Goal: Information Seeking & Learning: Learn about a topic

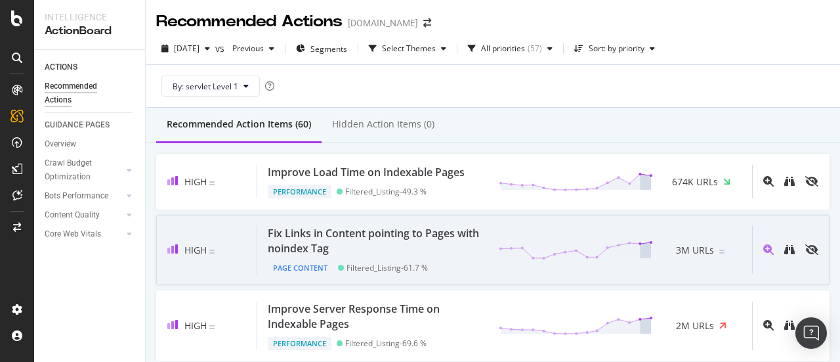
click at [350, 215] on div "High Fix Links in Content pointing to Pages with noindex Tag Page Content Filte…" at bounding box center [492, 250] width 673 height 70
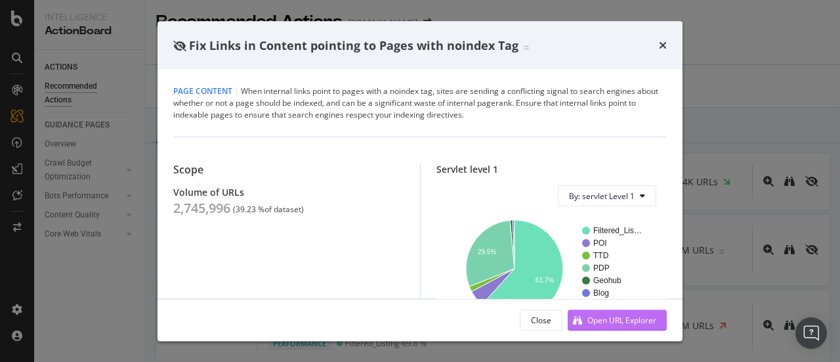
click at [596, 314] on div "Open URL Explorer" at bounding box center [621, 319] width 69 height 11
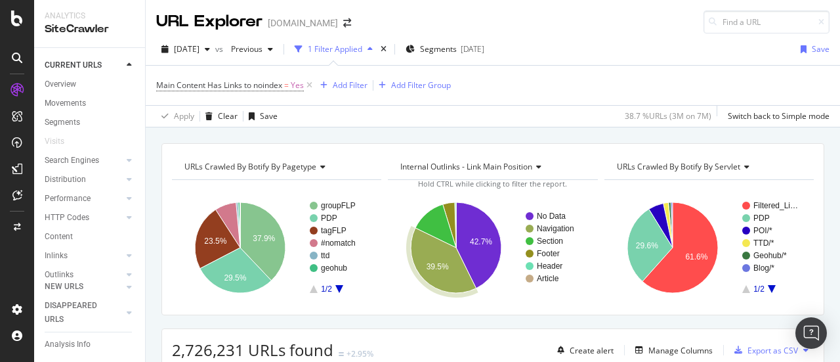
click at [432, 271] on icon "A chart." at bounding box center [444, 260] width 66 height 65
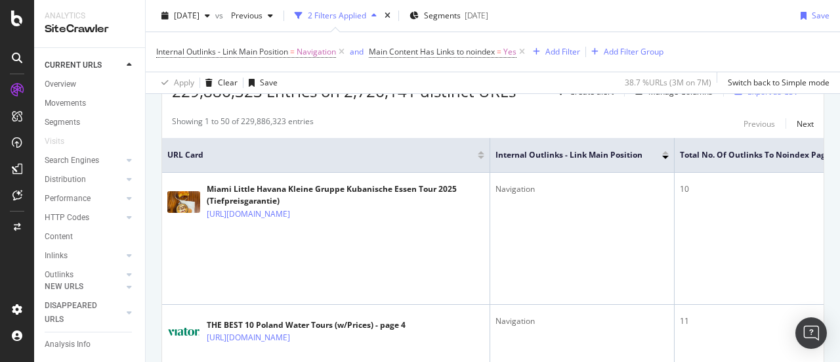
scroll to position [259, 0]
click at [80, 194] on div "Performance" at bounding box center [68, 199] width 46 height 14
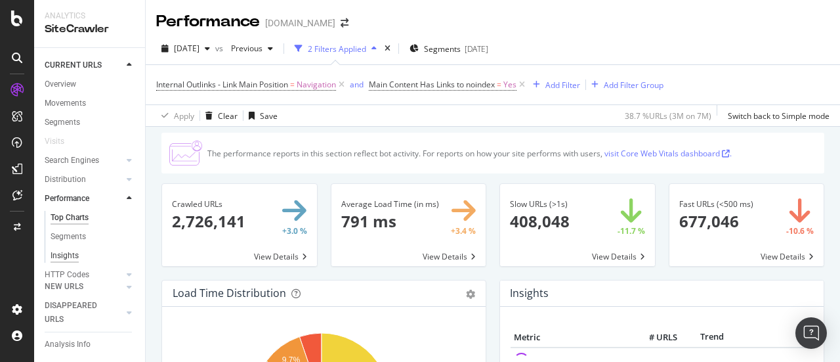
click at [73, 255] on div "Insights" at bounding box center [65, 256] width 28 height 14
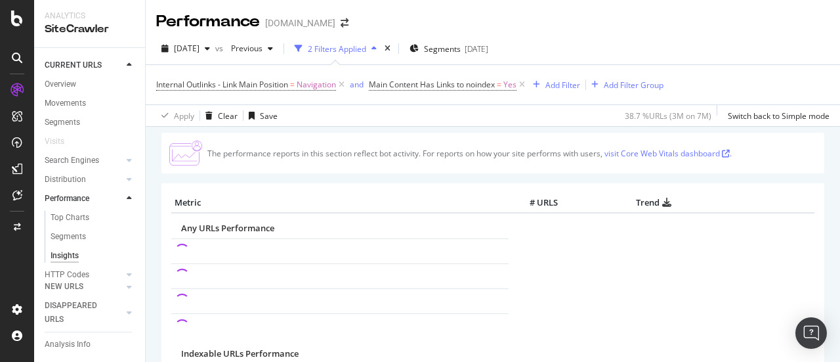
scroll to position [54, 0]
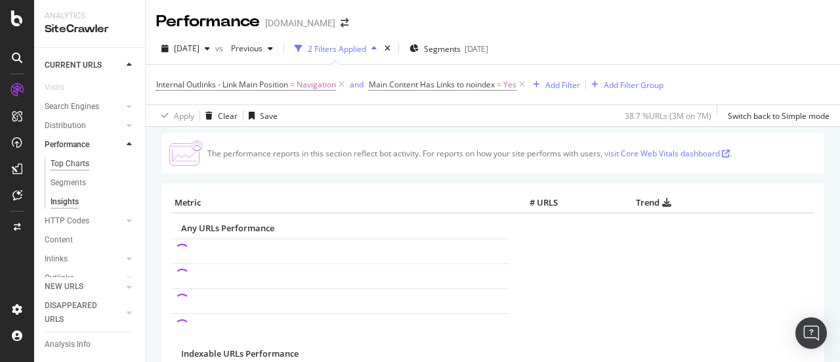
click at [68, 168] on div "Top Charts" at bounding box center [70, 164] width 39 height 14
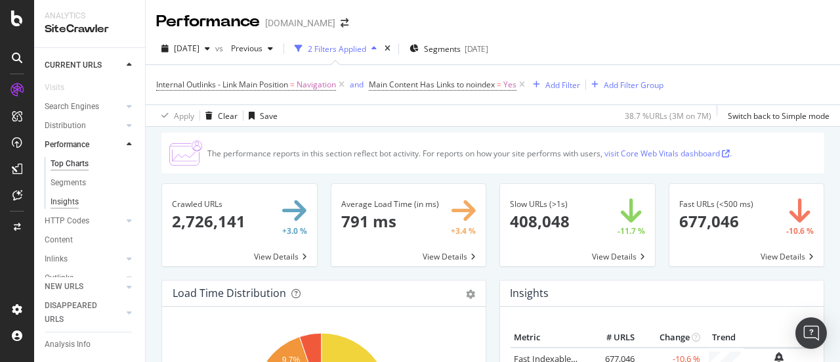
click at [61, 196] on div "Insights" at bounding box center [65, 202] width 28 height 14
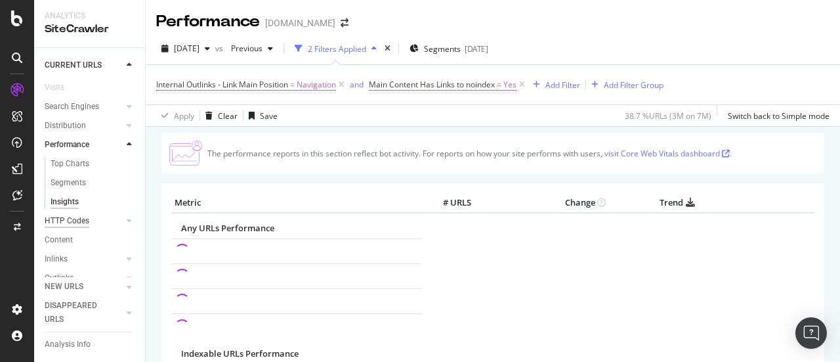
scroll to position [149, 0]
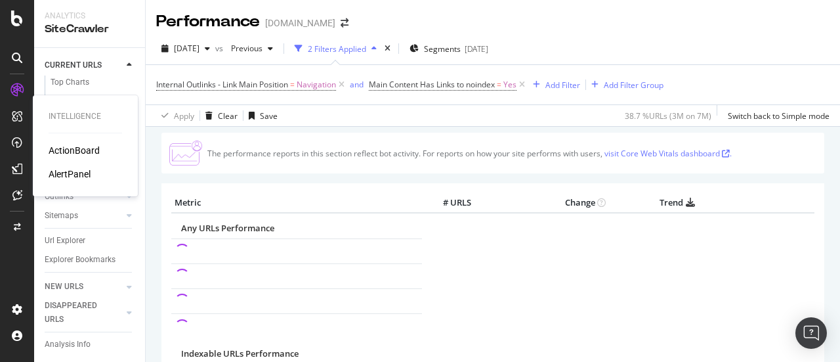
click at [62, 150] on div "ActionBoard" at bounding box center [74, 150] width 51 height 13
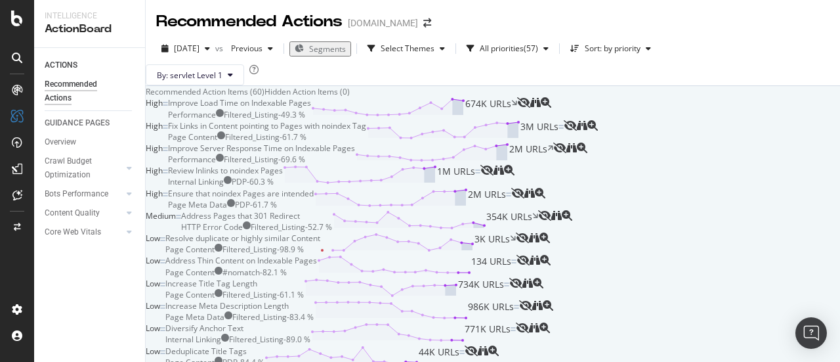
click at [311, 108] on div "Improve Load Time on Indexable Pages" at bounding box center [239, 102] width 143 height 11
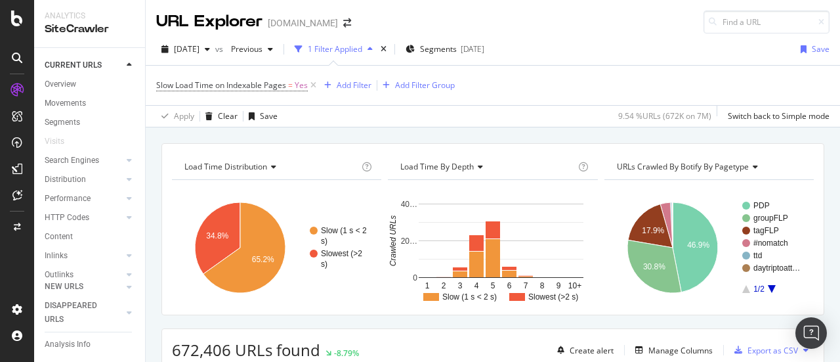
scroll to position [27, 0]
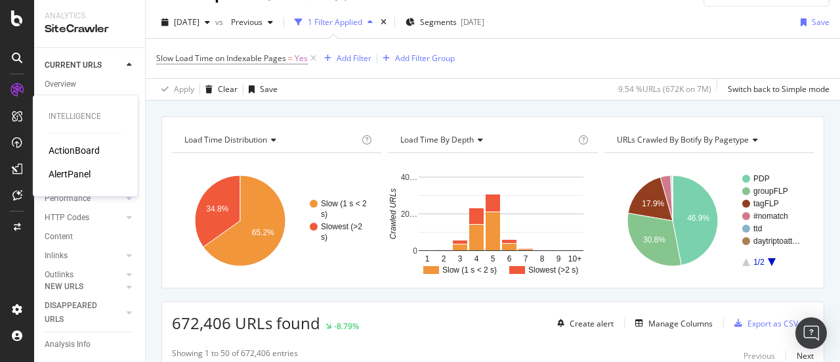
click at [86, 174] on div "AlertPanel" at bounding box center [70, 173] width 42 height 13
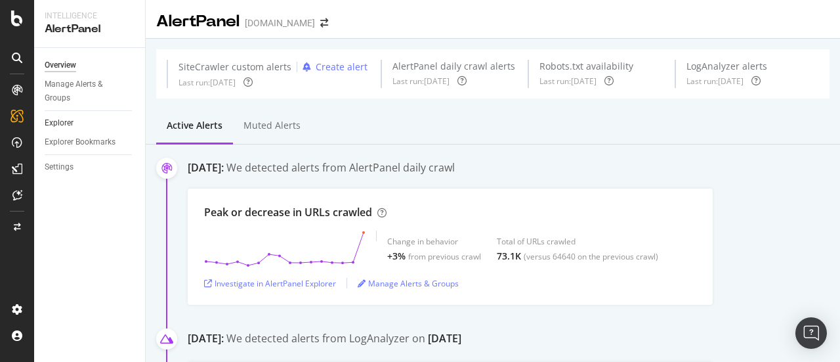
click at [75, 127] on link "Explorer" at bounding box center [90, 123] width 91 height 14
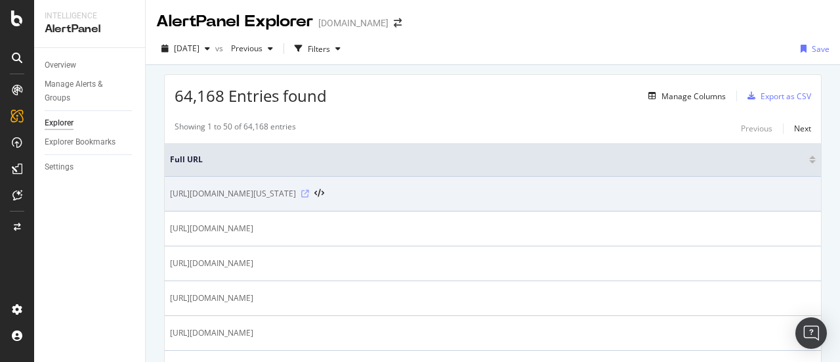
click at [309, 192] on icon at bounding box center [305, 194] width 8 height 8
